Goal: Obtain resource: Obtain resource

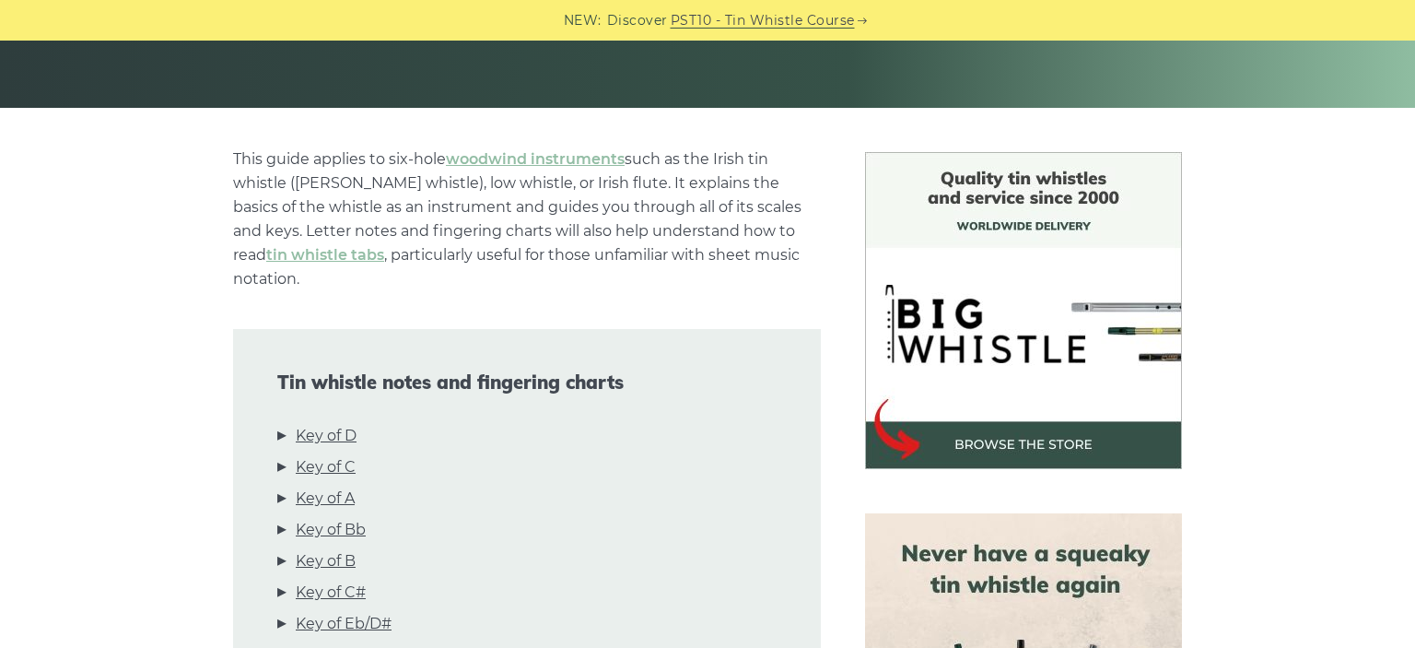
scroll to position [389, 0]
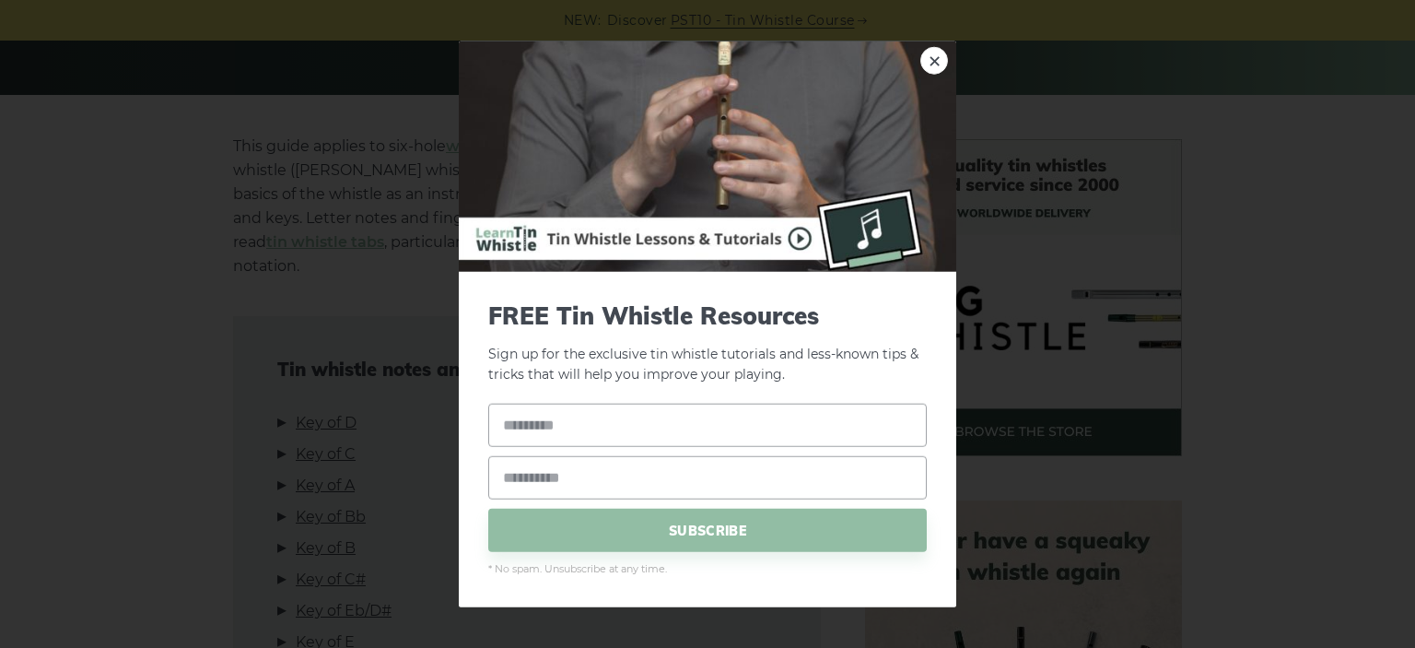
click at [951, 61] on img at bounding box center [708, 156] width 498 height 230
click at [945, 60] on link "×" at bounding box center [935, 60] width 28 height 28
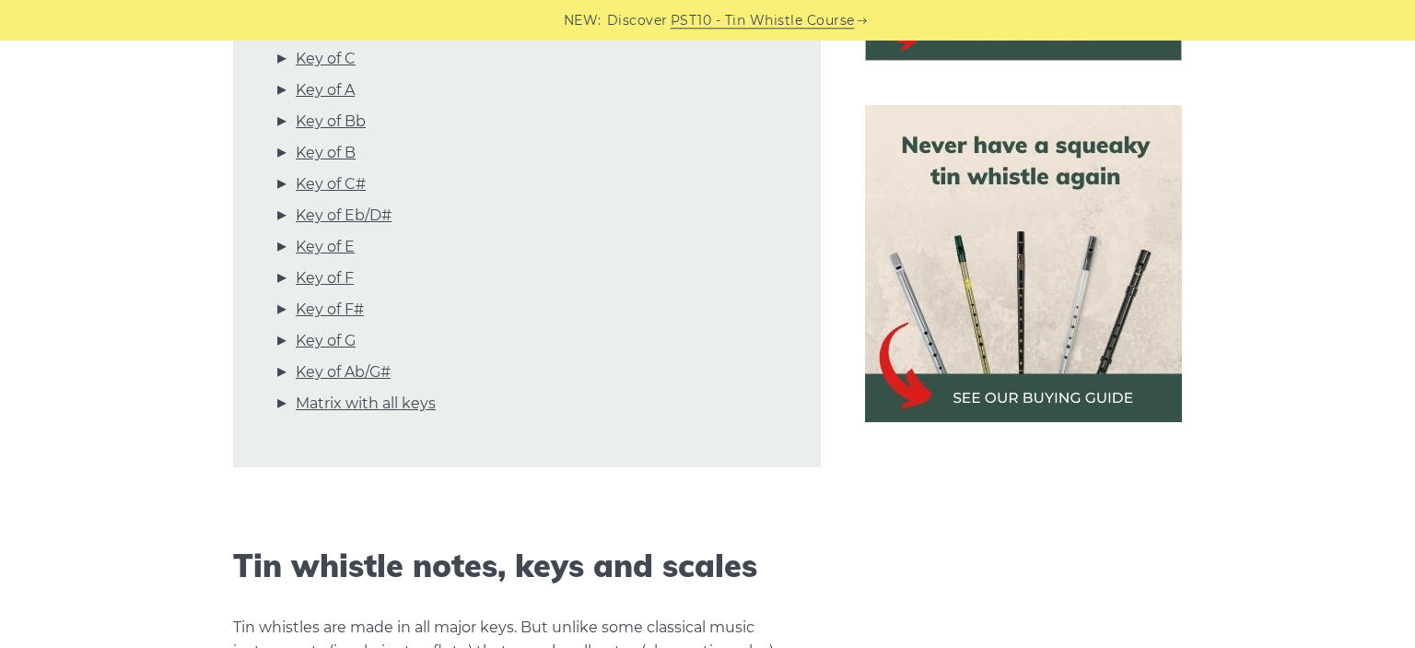
scroll to position [875, 0]
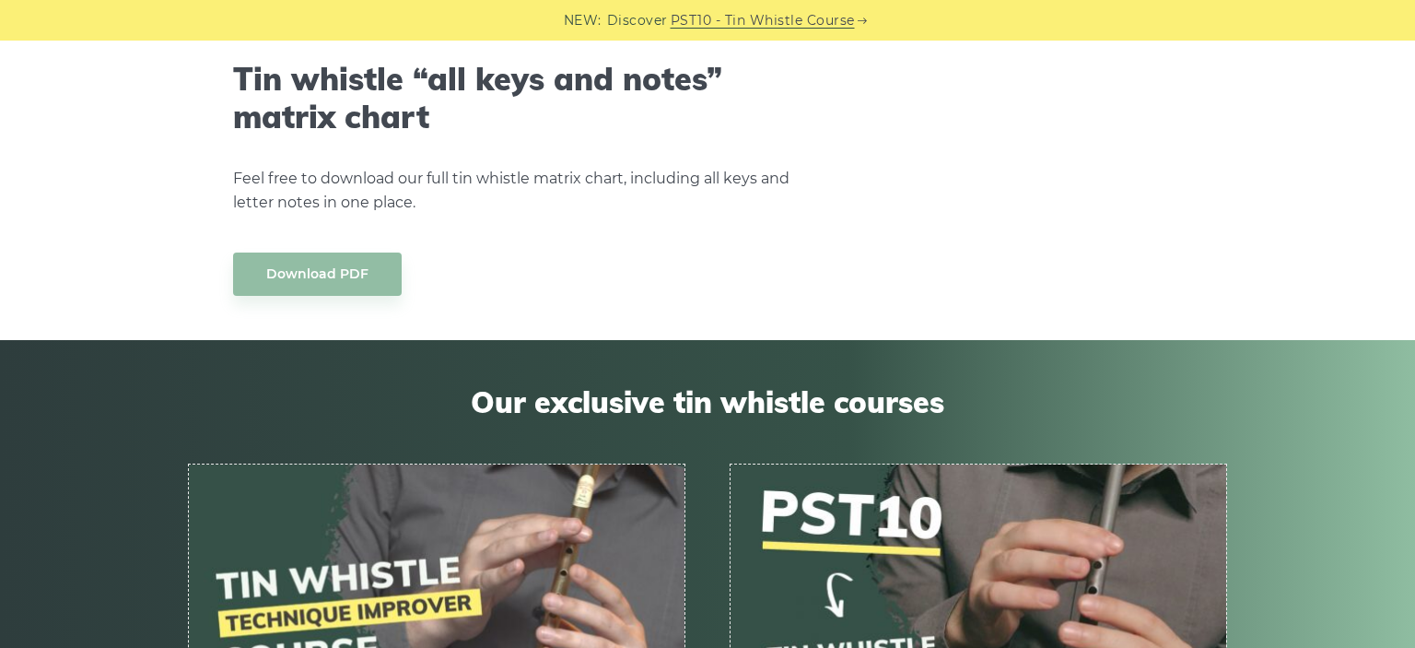
scroll to position [10482, 0]
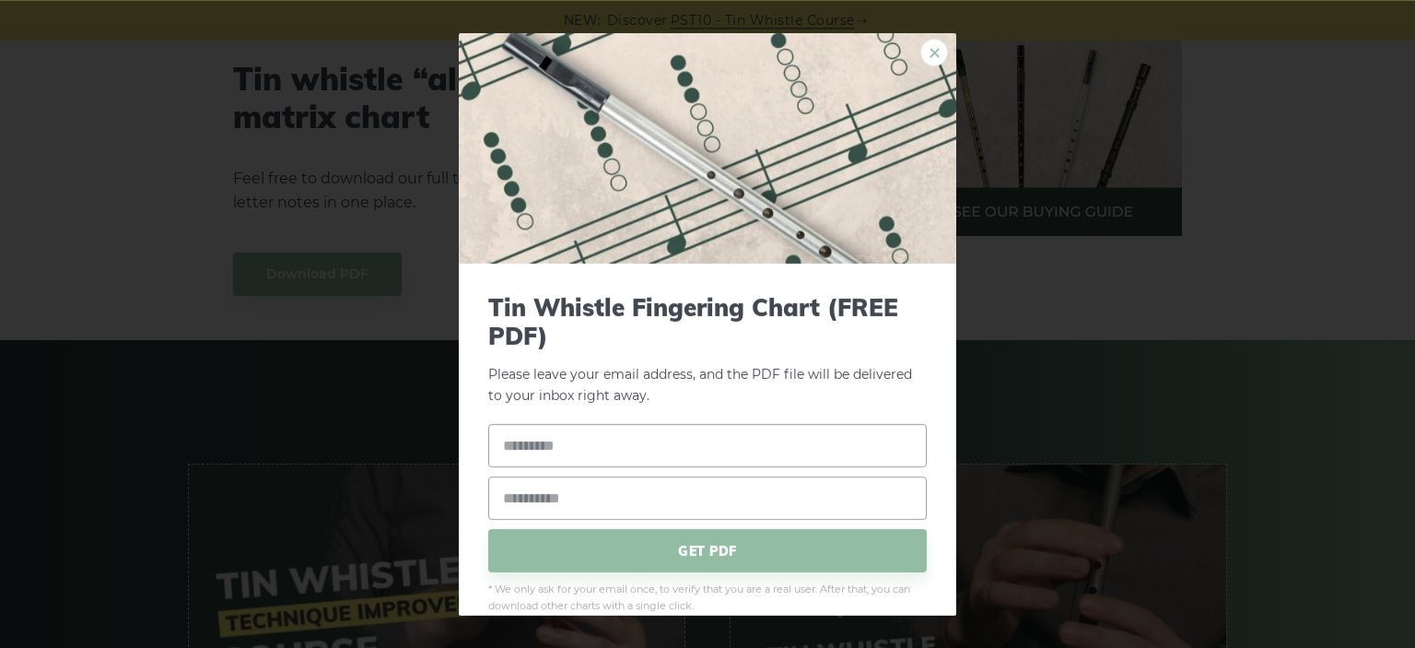
click at [931, 49] on link "×" at bounding box center [935, 52] width 28 height 28
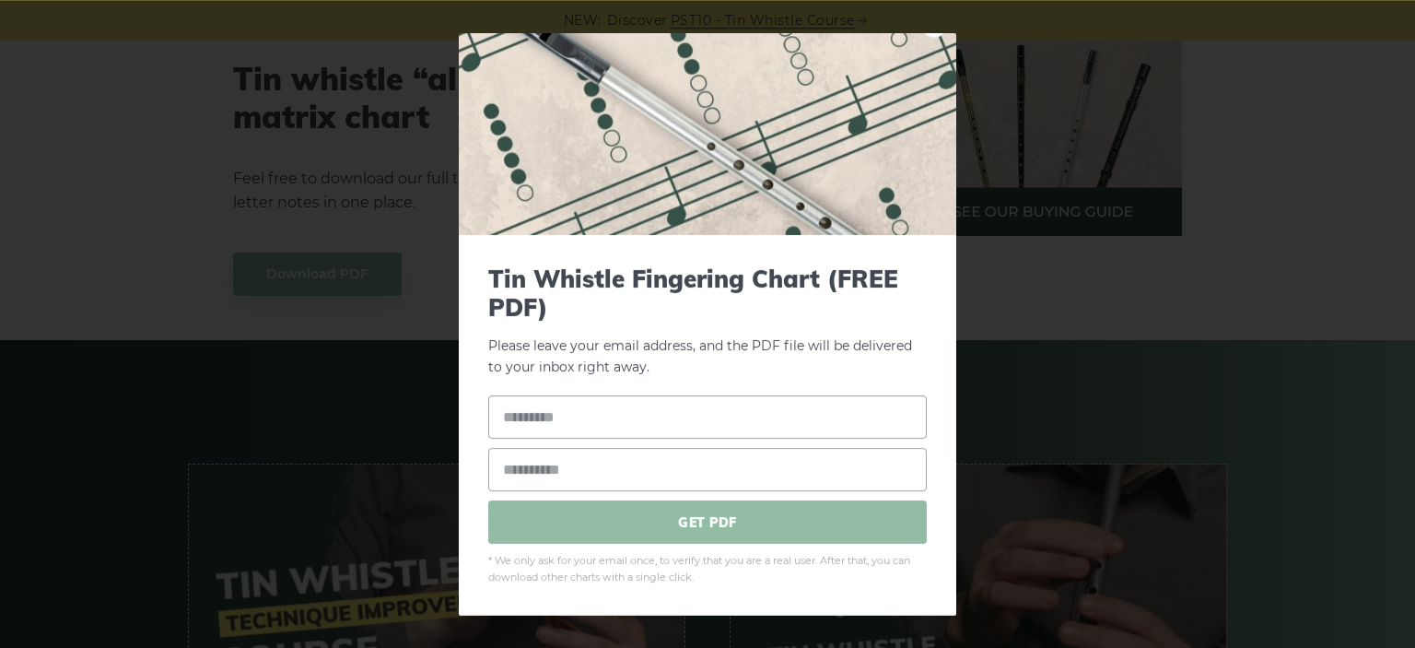
click at [663, 516] on span "GET PDF" at bounding box center [707, 521] width 439 height 43
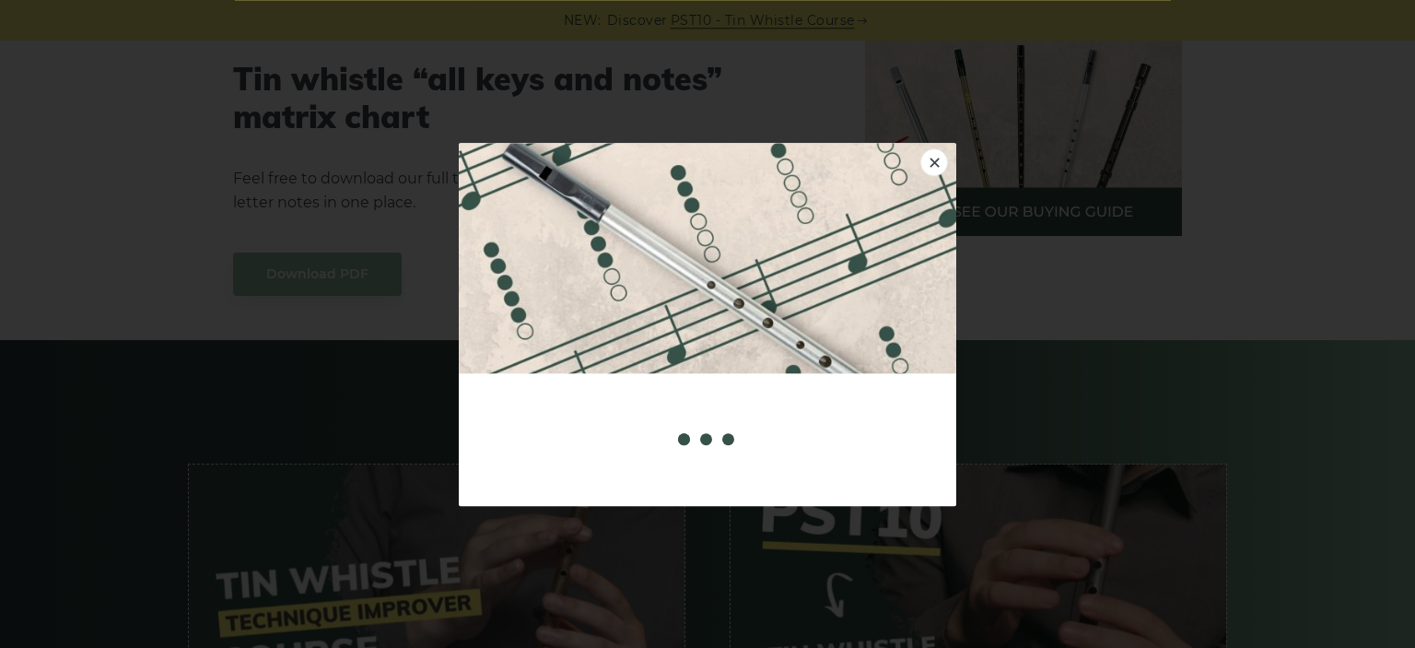
scroll to position [0, 0]
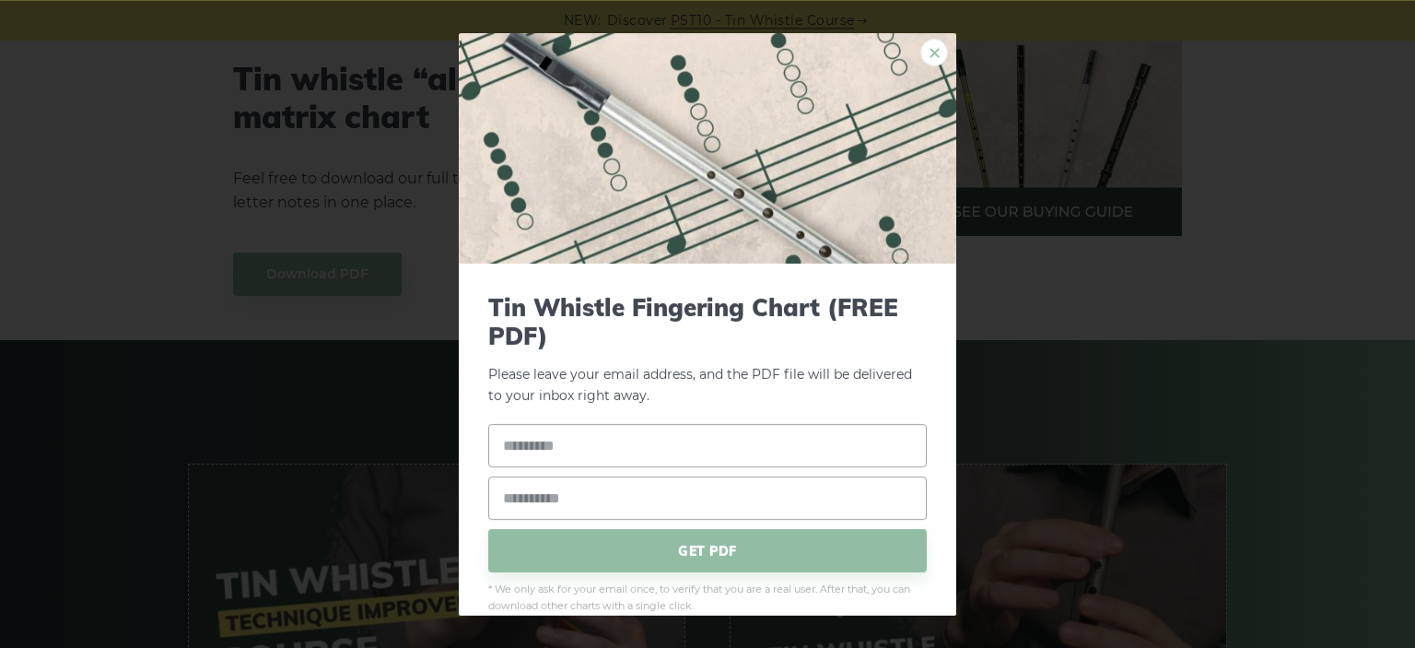
click at [934, 59] on link "×" at bounding box center [935, 52] width 28 height 28
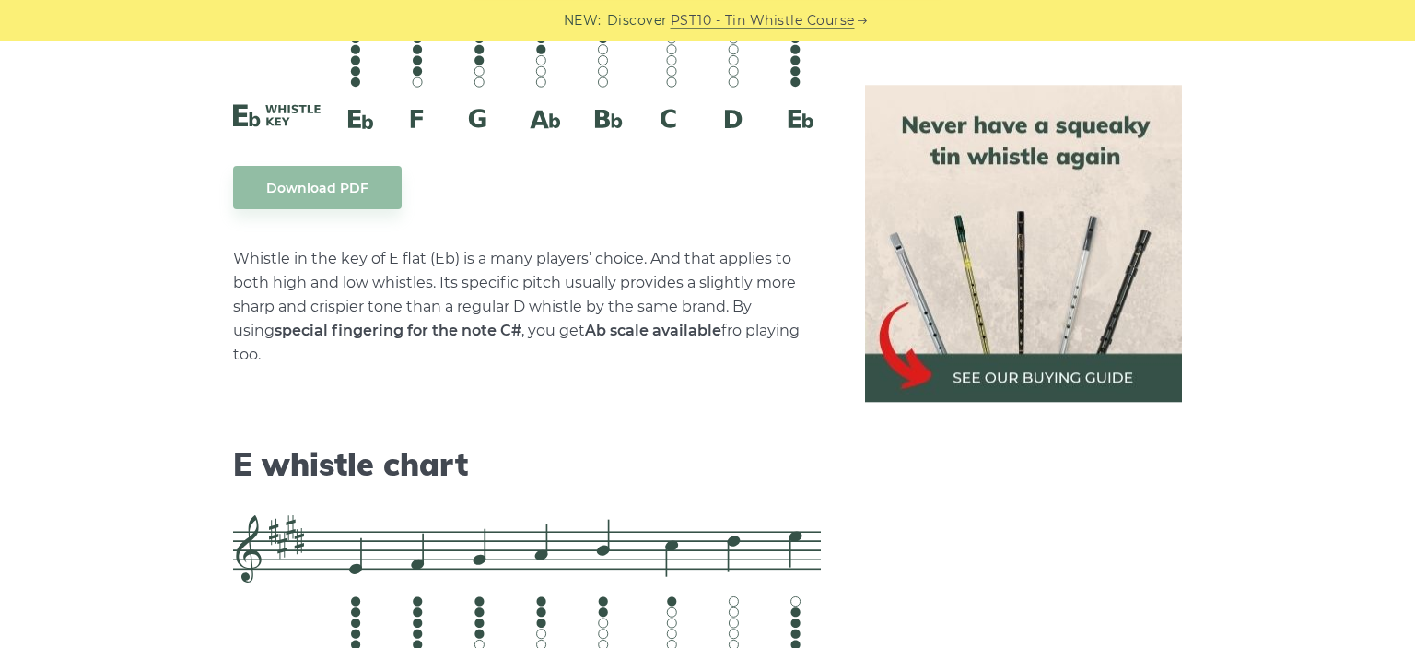
scroll to position [7576, 0]
